Goal: Check status: Check status

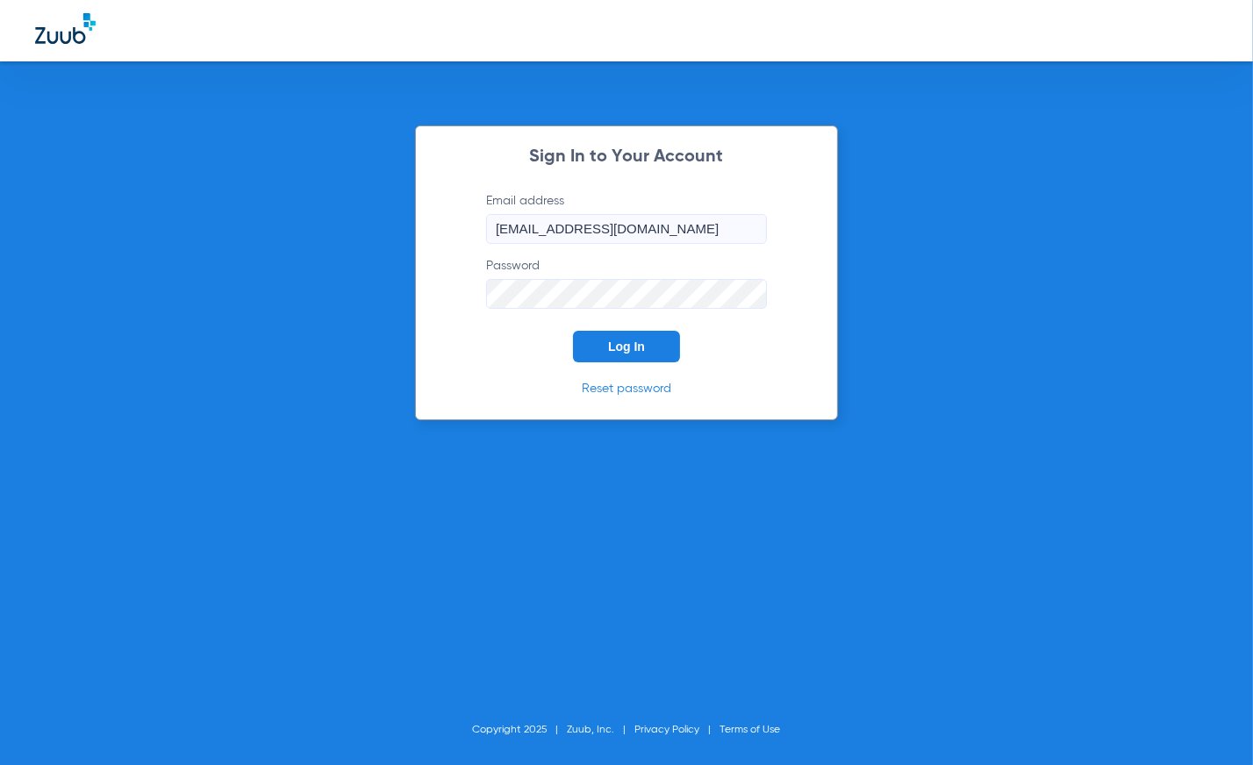
click at [621, 354] on button "Log In" at bounding box center [626, 347] width 107 height 32
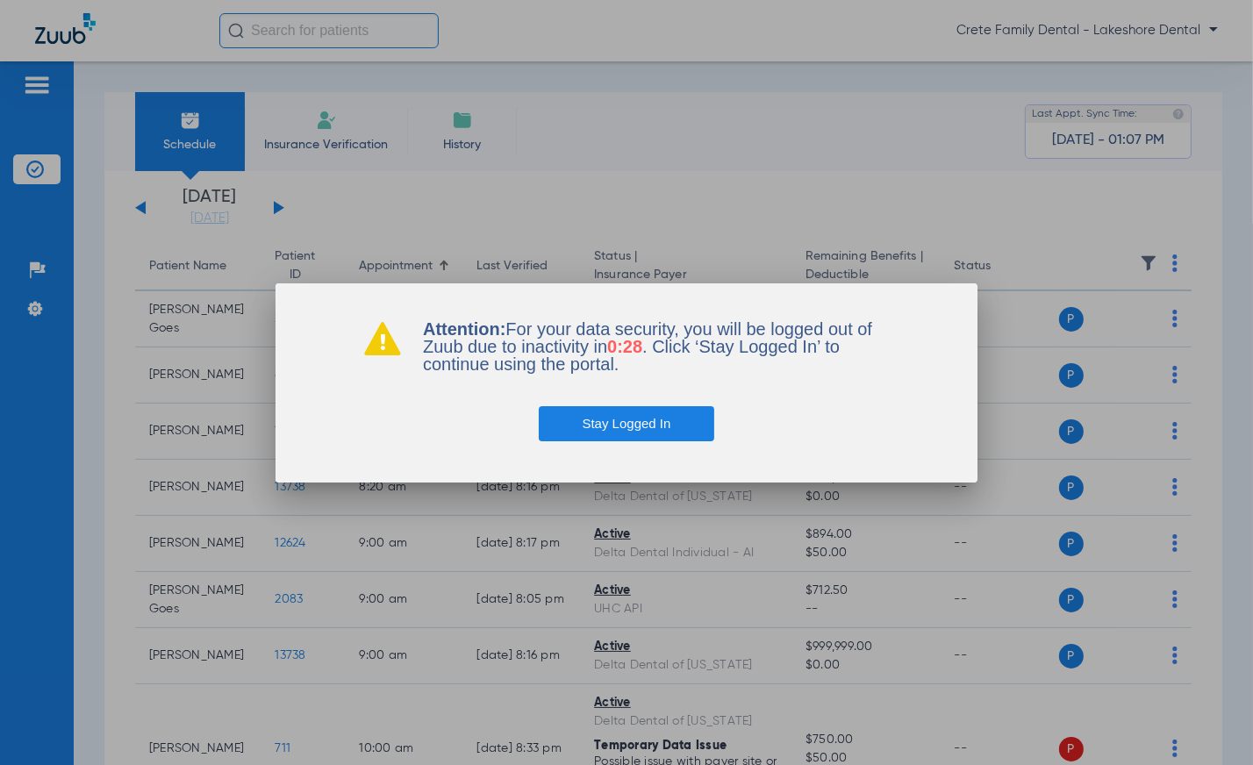
click at [661, 427] on button "Stay Logged In" at bounding box center [627, 423] width 176 height 35
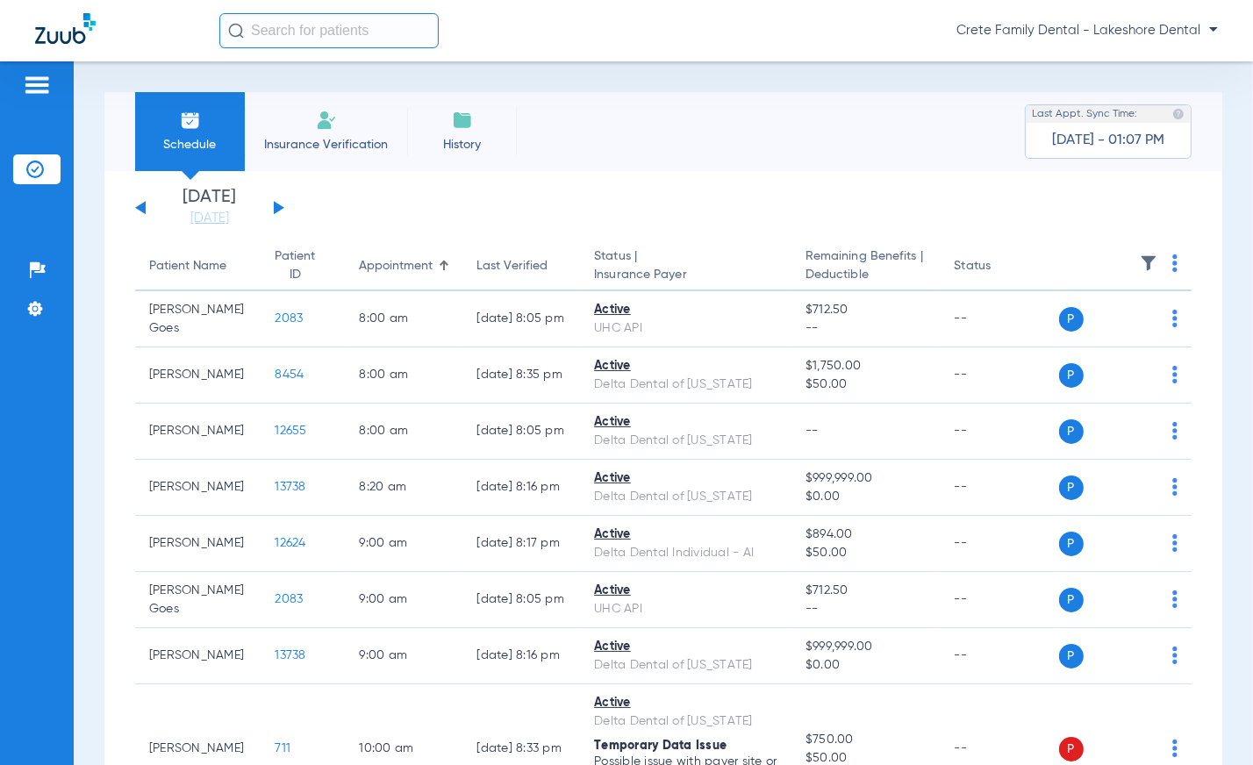
click at [813, 97] on div "Schedule Insurance Verification History Last Appt. Sync Time: [DATE] - 01:07 PM" at bounding box center [663, 131] width 1118 height 79
click at [835, 65] on div "Schedule Insurance Verification History Last Appt. Sync Time: [DATE] - 01:07 PM…" at bounding box center [663, 413] width 1179 height 704
click at [685, 141] on div "Schedule Insurance Verification History Last Appt. Sync Time: [DATE] - 01:31 PM" at bounding box center [663, 131] width 1118 height 79
click at [275, 201] on div "[DATE] [DATE] [DATE] [DATE] [DATE] [DATE] [DATE] [DATE] [DATE] [DATE] [DATE] [D…" at bounding box center [209, 208] width 149 height 39
click at [275, 210] on button at bounding box center [279, 207] width 11 height 13
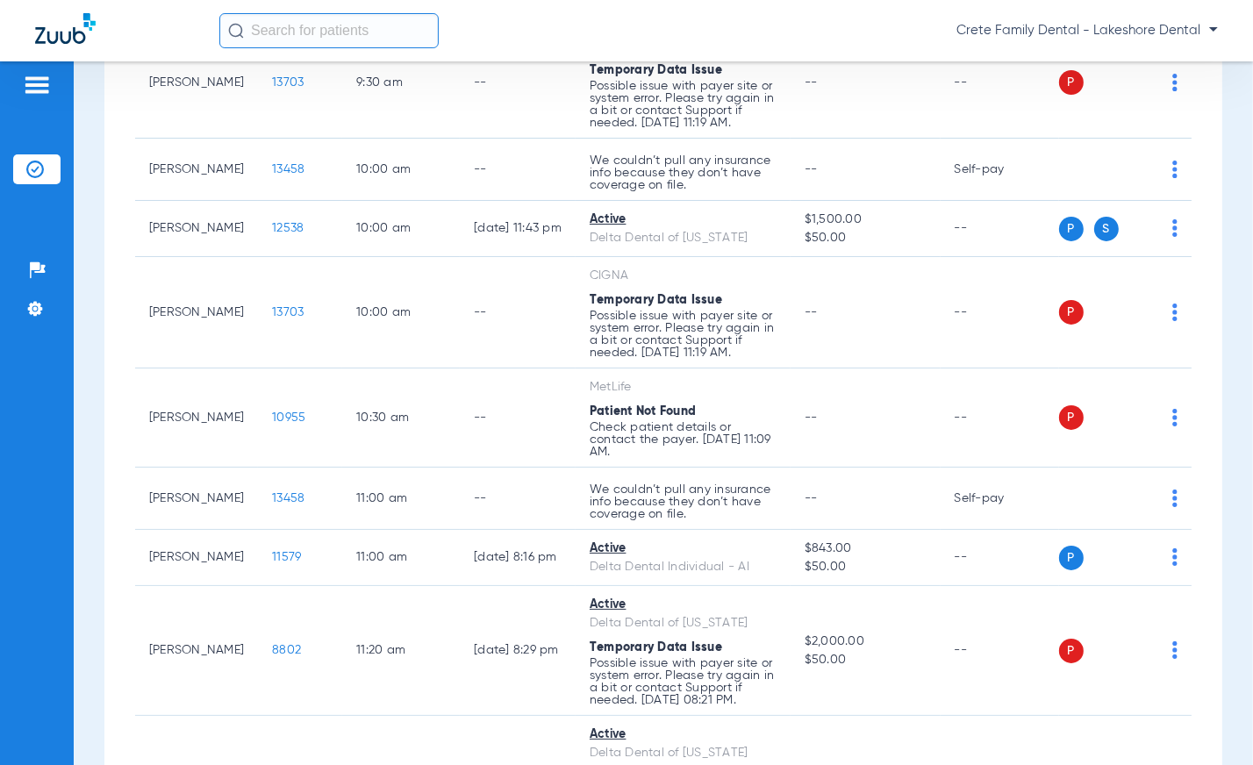
scroll to position [957, 0]
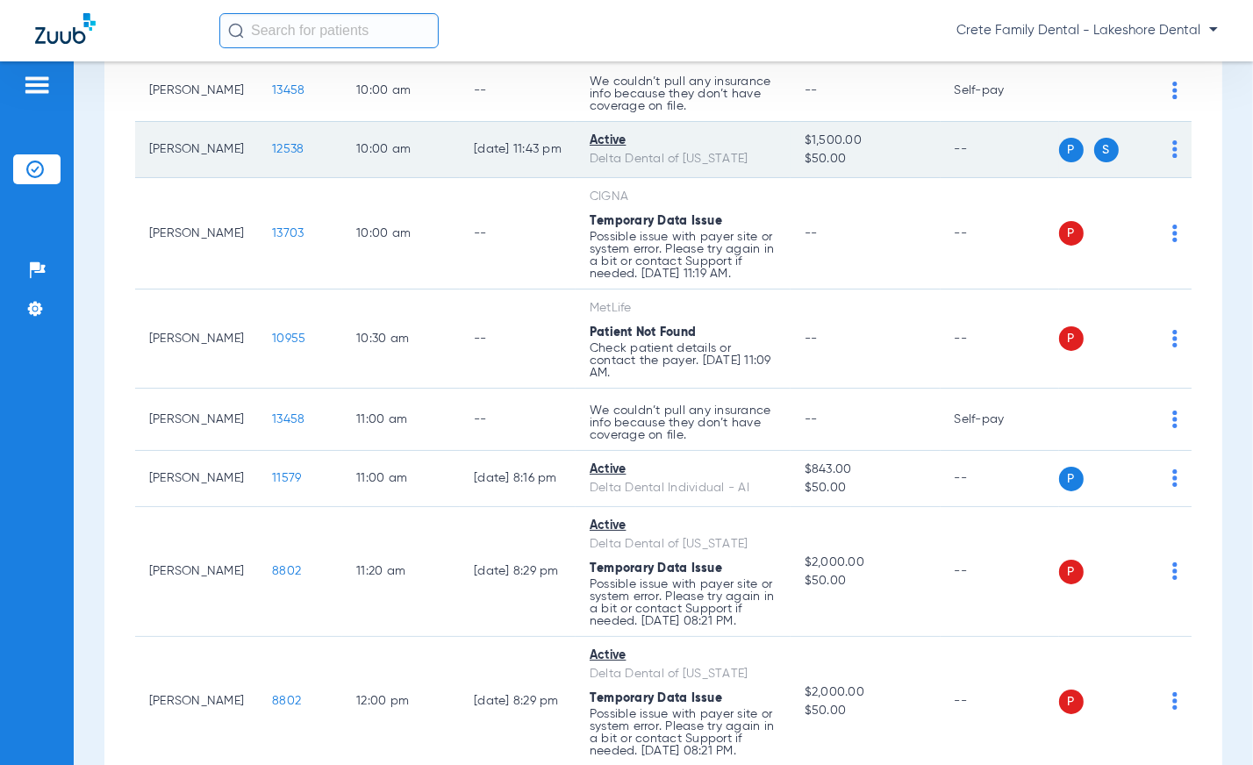
click at [272, 155] on span "12538" at bounding box center [288, 149] width 32 height 12
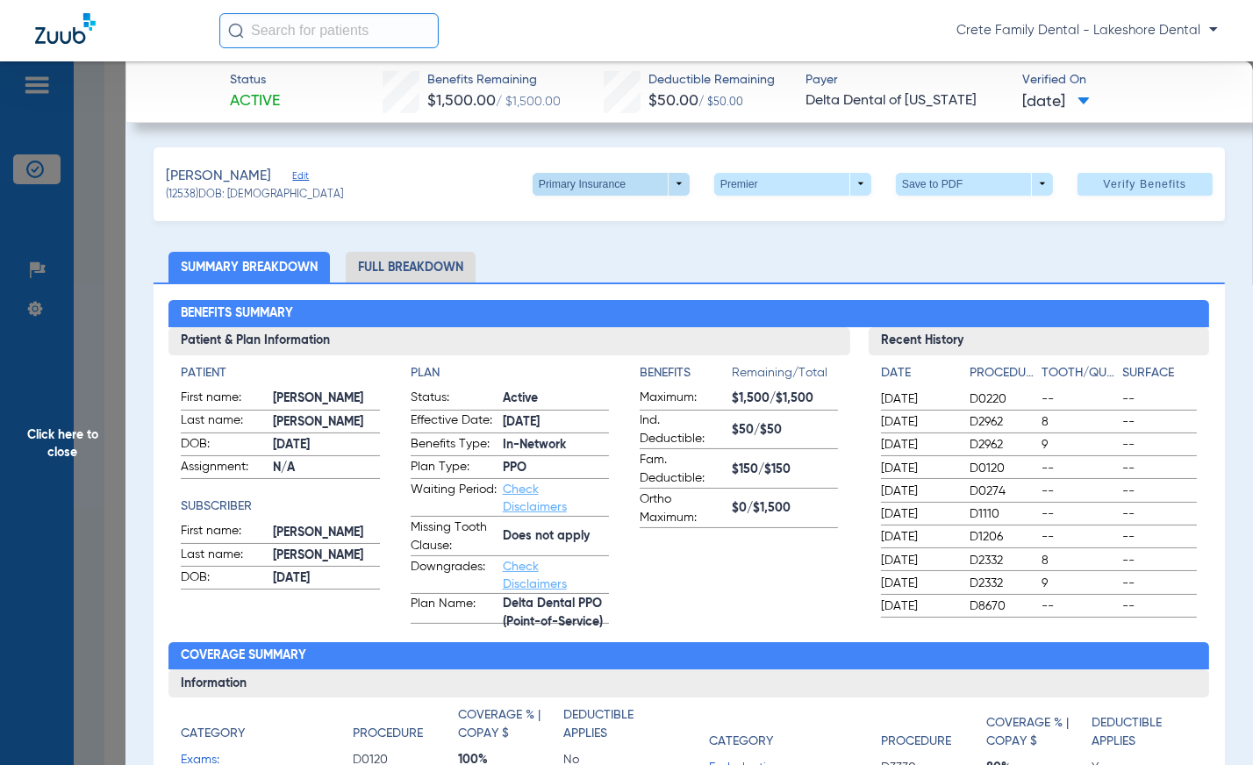
click at [669, 188] on span at bounding box center [611, 184] width 157 height 23
click at [619, 254] on span "Secondary Insurance" at bounding box center [594, 253] width 116 height 12
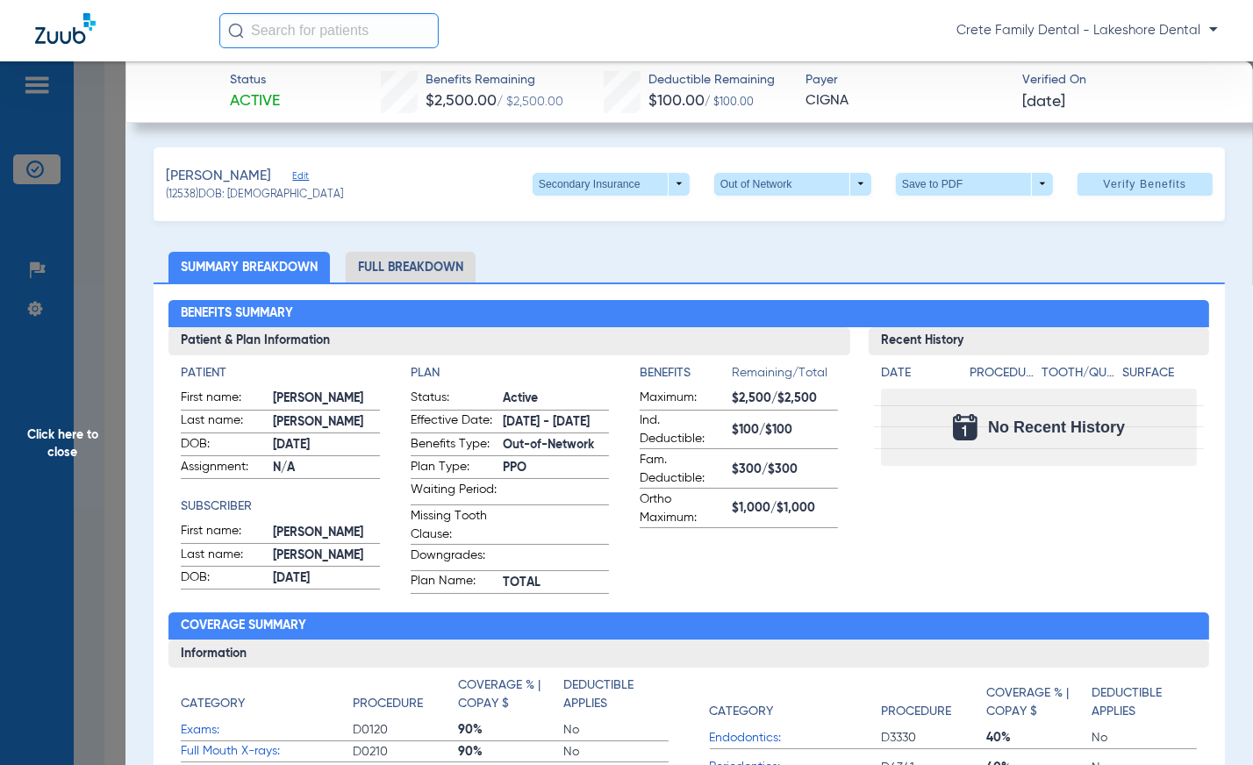
click at [623, 279] on ul "Summary Breakdown Full Breakdown" at bounding box center [690, 267] width 1072 height 31
click at [33, 462] on span "Click here to close" at bounding box center [62, 443] width 125 height 765
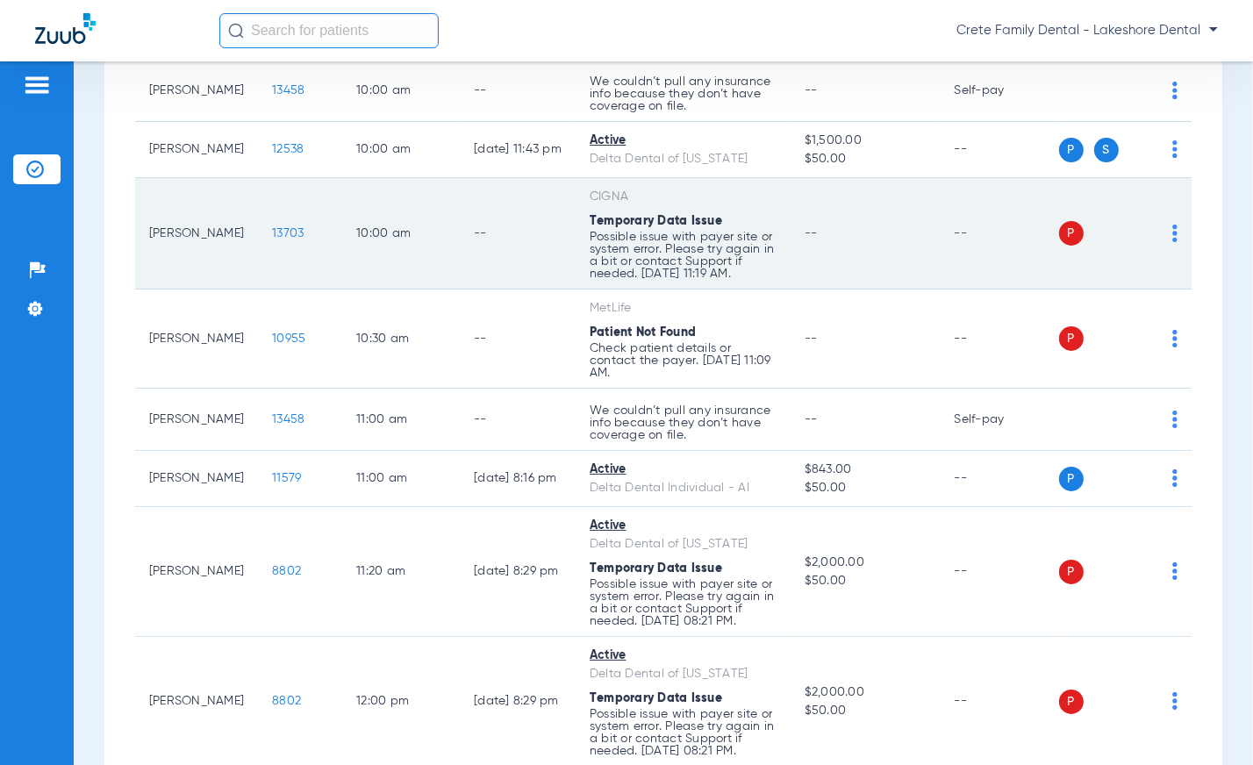
click at [885, 269] on td "--" at bounding box center [866, 233] width 150 height 111
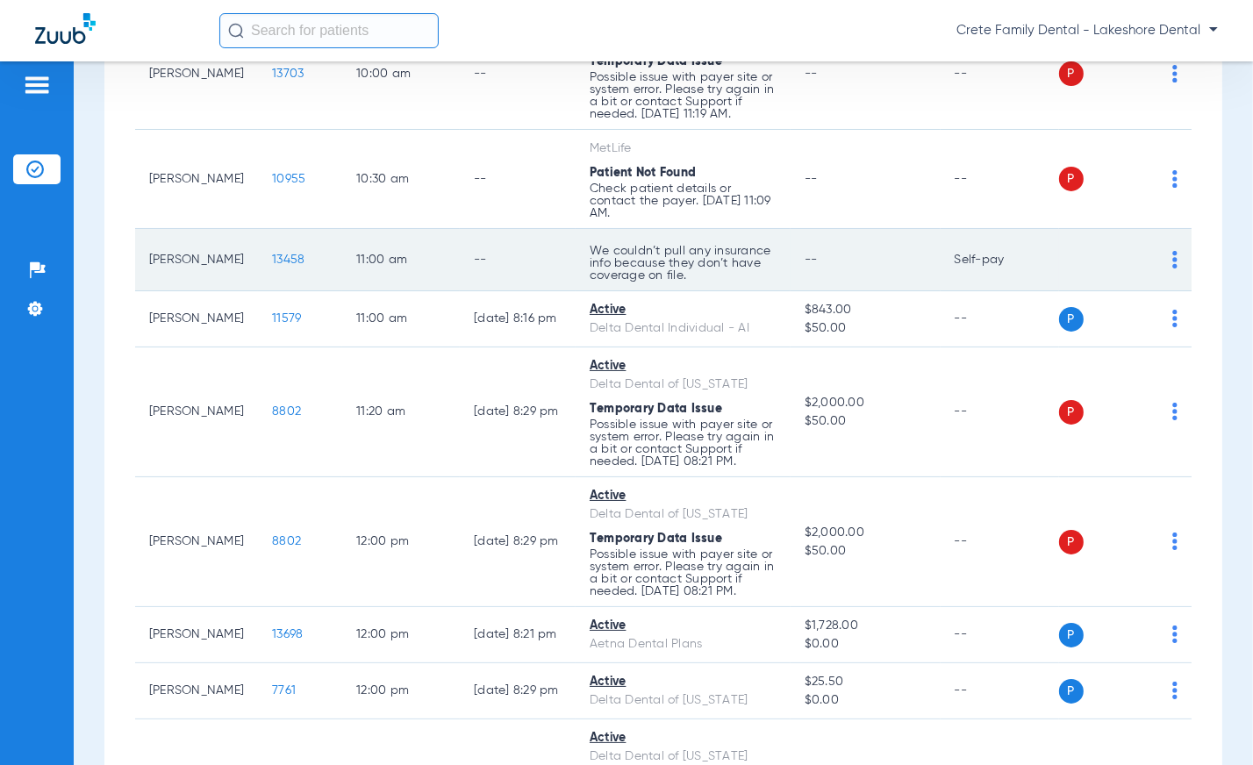
scroll to position [1196, 0]
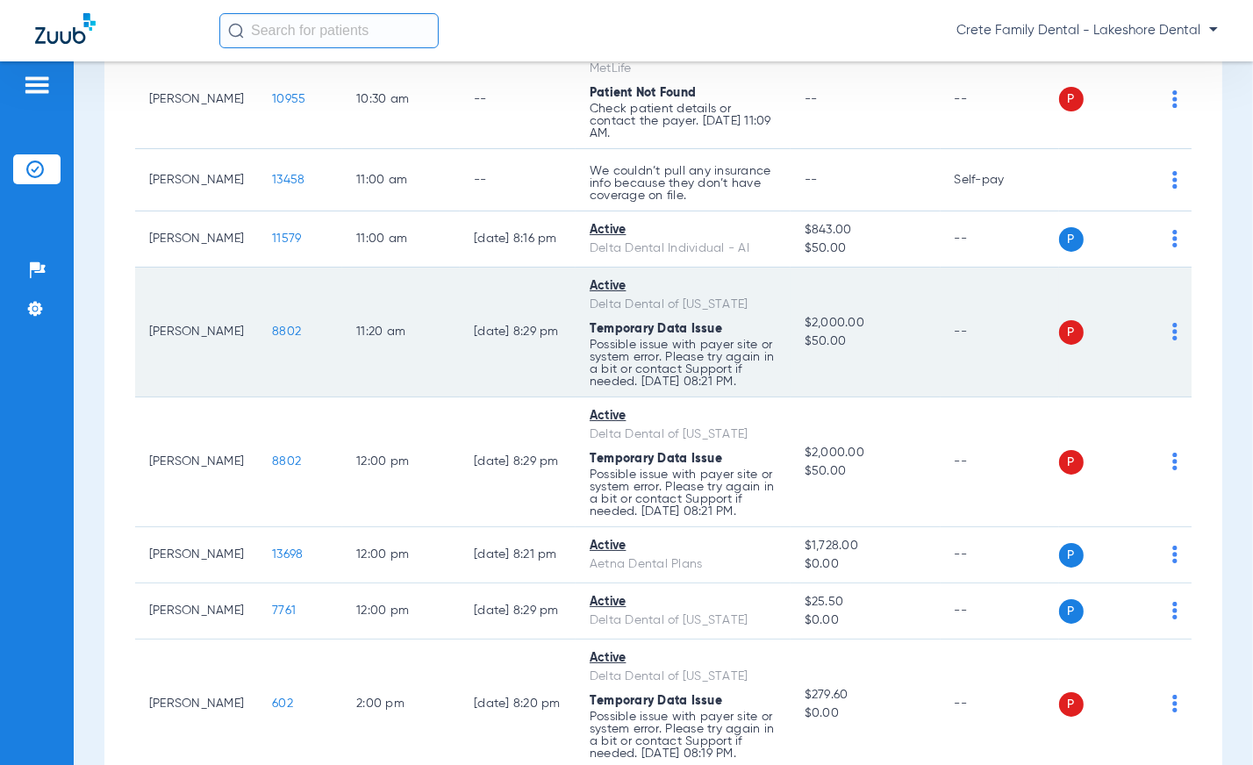
click at [541, 398] on td "[DATE] 8:29 PM" at bounding box center [518, 333] width 116 height 130
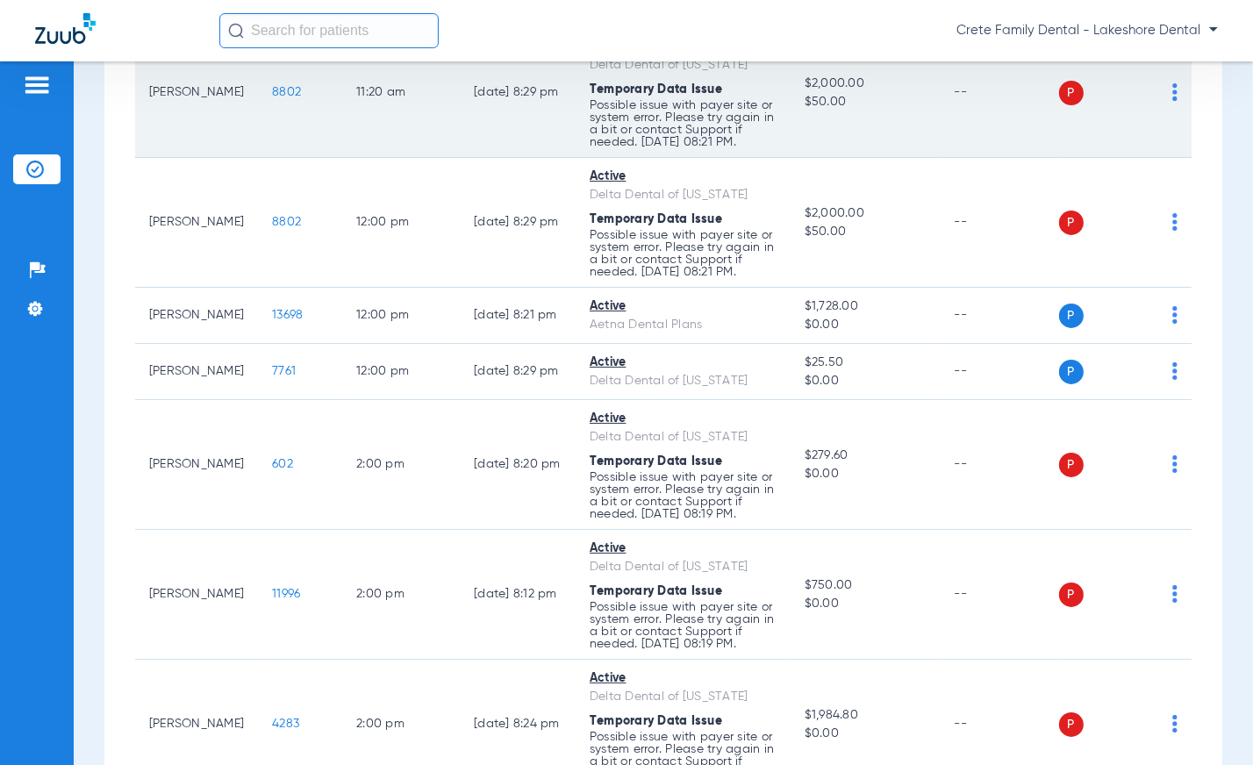
scroll to position [1595, 0]
